Goal: Task Accomplishment & Management: Manage account settings

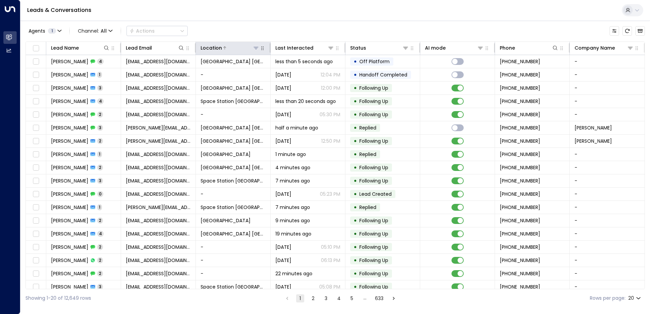
click at [257, 48] on icon at bounding box center [255, 47] width 5 height 5
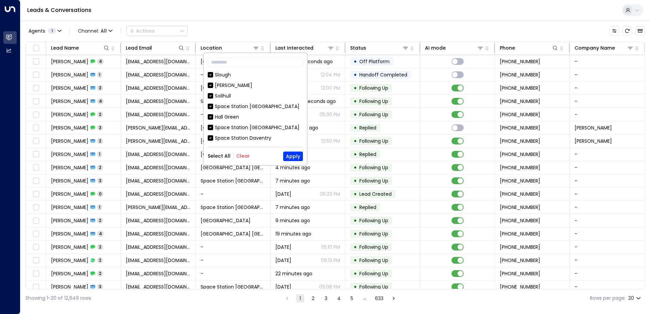
click at [253, 155] on div "Select All Clear Apply" at bounding box center [255, 157] width 95 height 10
click at [249, 157] on div "Select All Clear Apply" at bounding box center [255, 157] width 95 height 10
click at [244, 158] on button "Clear" at bounding box center [243, 155] width 14 height 5
click at [241, 104] on div "Space Station [GEOGRAPHIC_DATA]" at bounding box center [257, 106] width 85 height 7
click at [231, 96] on div "Solihull" at bounding box center [223, 95] width 16 height 7
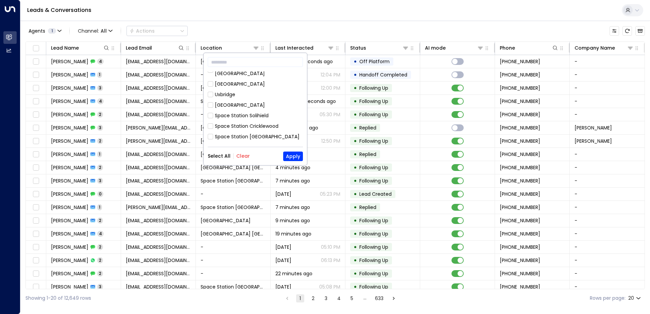
scroll to position [136, 0]
click at [262, 111] on div "Space Station Solihield" at bounding box center [242, 114] width 54 height 7
click at [288, 155] on button "Apply" at bounding box center [293, 157] width 20 height 10
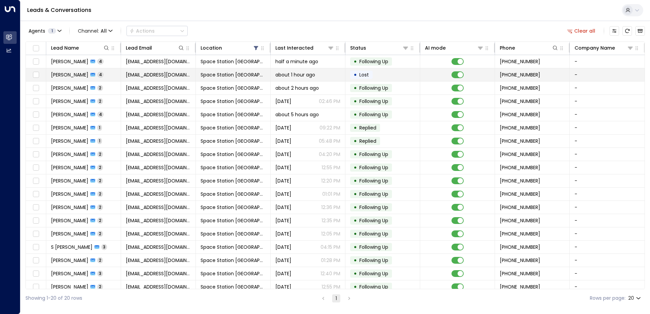
click at [264, 79] on td "Space Station [GEOGRAPHIC_DATA]" at bounding box center [233, 74] width 75 height 13
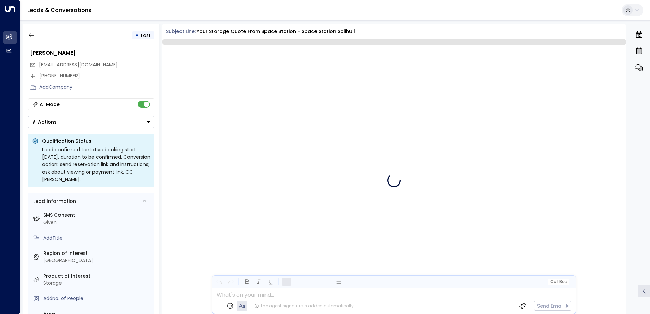
scroll to position [1455, 0]
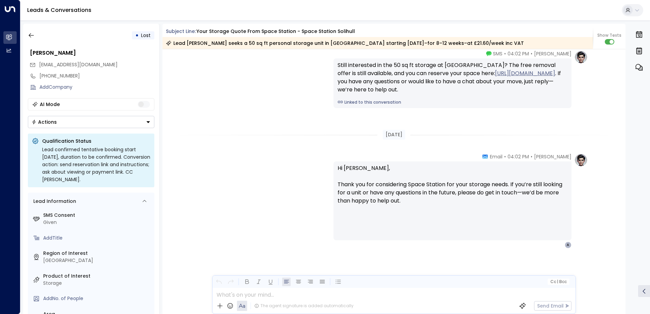
click at [138, 125] on button "Actions" at bounding box center [91, 122] width 126 height 12
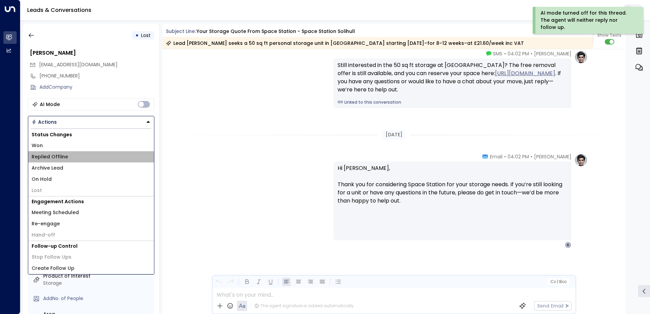
click at [100, 157] on li "Replied Offline" at bounding box center [91, 156] width 126 height 11
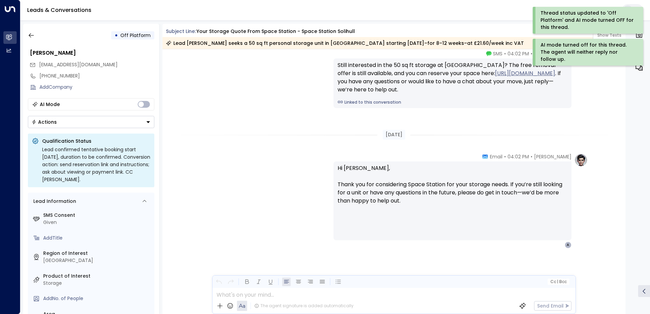
click at [135, 124] on button "Actions" at bounding box center [91, 122] width 126 height 12
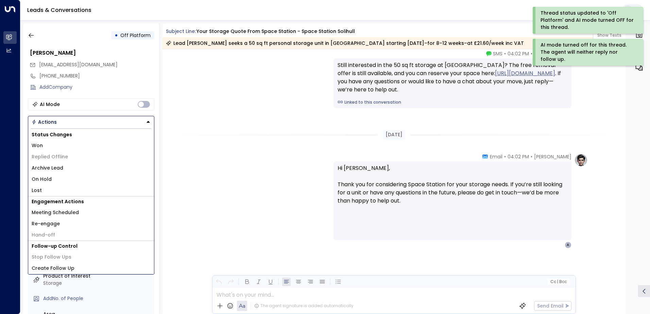
click at [66, 190] on li "Lost" at bounding box center [91, 190] width 126 height 11
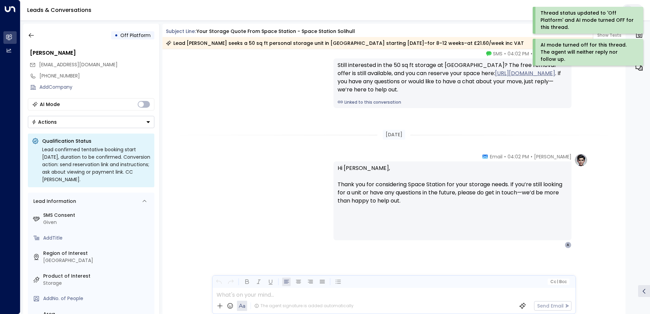
click at [119, 122] on button "Actions" at bounding box center [91, 122] width 126 height 12
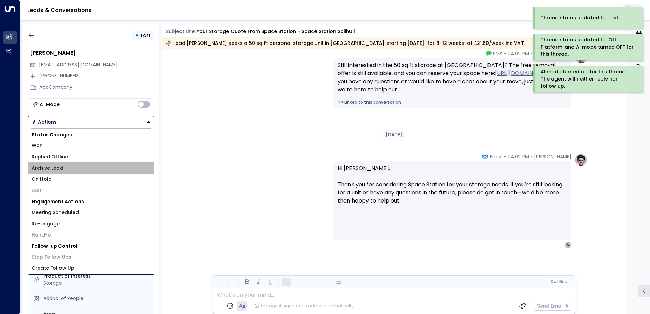
click at [82, 167] on li "Archive Lead" at bounding box center [91, 168] width 126 height 11
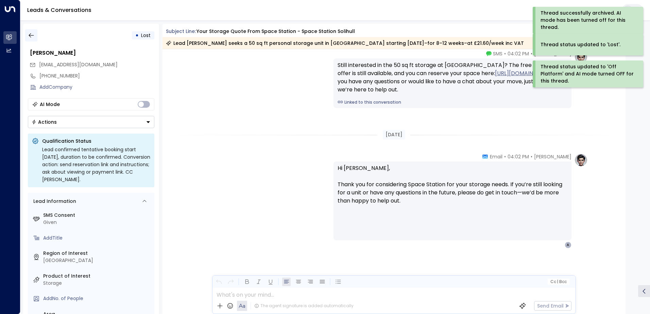
click at [30, 34] on icon "button" at bounding box center [31, 35] width 7 height 7
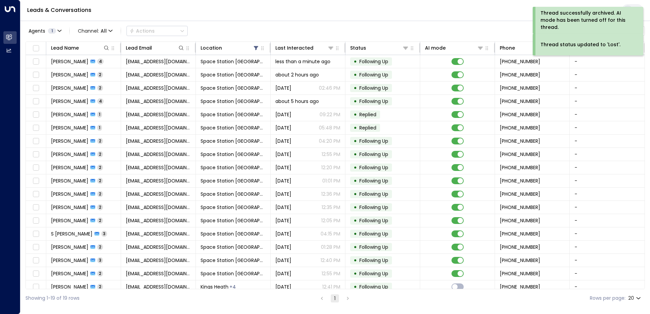
scroll to position [20, 0]
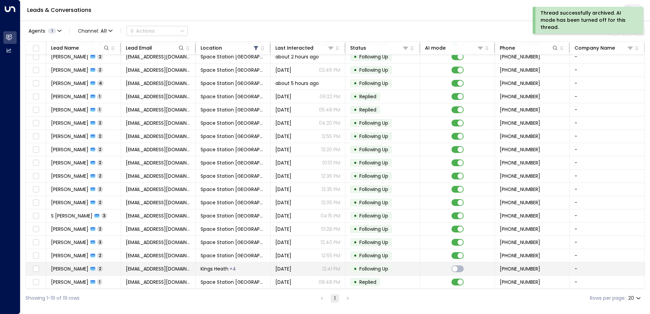
click at [231, 270] on div "+ 4" at bounding box center [233, 269] width 6 height 7
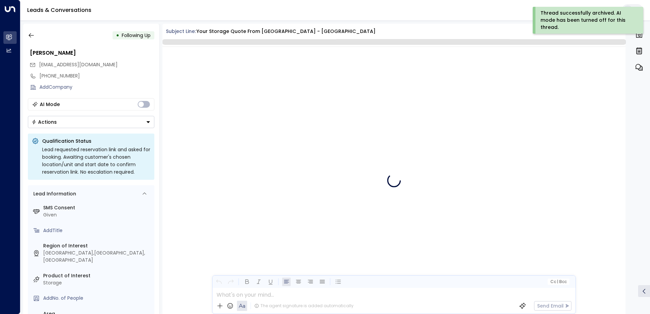
scroll to position [1401, 0]
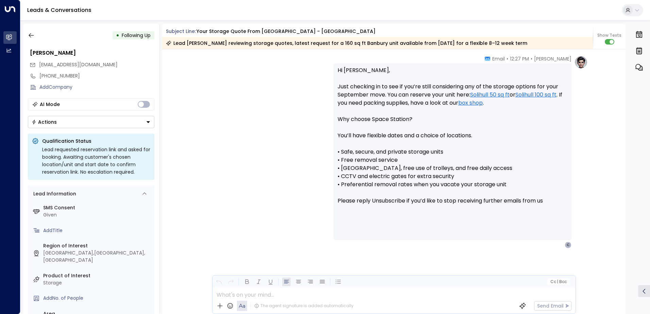
click at [117, 123] on button "Actions" at bounding box center [91, 122] width 126 height 12
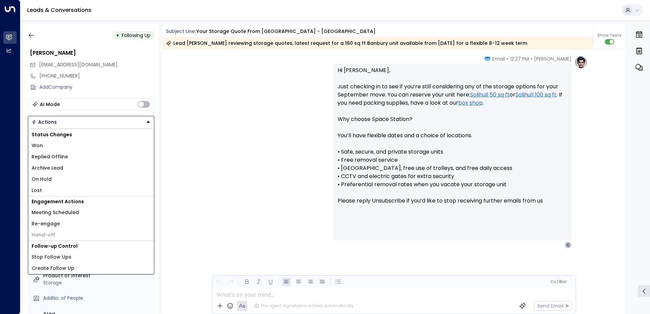
click at [81, 164] on li "Archive Lead" at bounding box center [91, 168] width 126 height 11
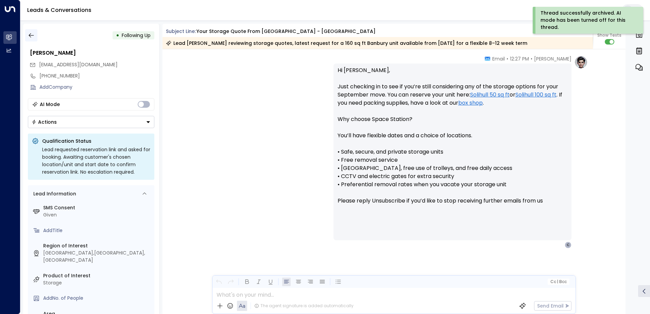
click at [32, 37] on icon "button" at bounding box center [31, 35] width 7 height 7
